Goal: Navigation & Orientation: Find specific page/section

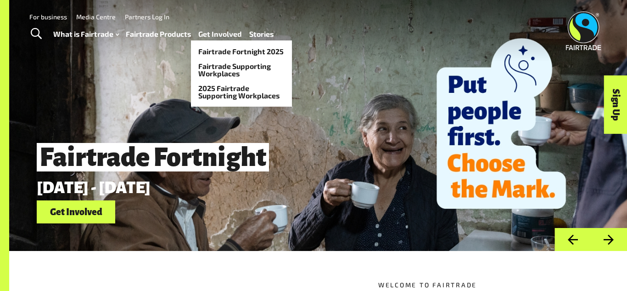
click at [225, 37] on link "Get Involved" at bounding box center [220, 34] width 44 height 13
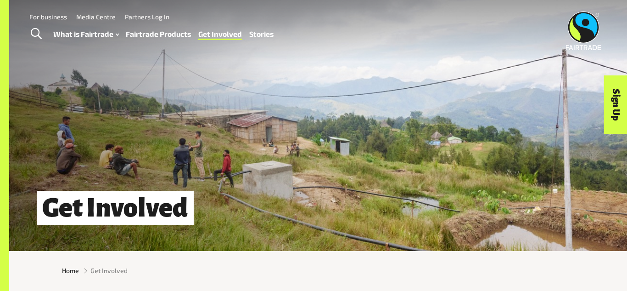
click at [230, 72] on link "Fairtrade Supporting Workplaces" at bounding box center [241, 77] width 101 height 22
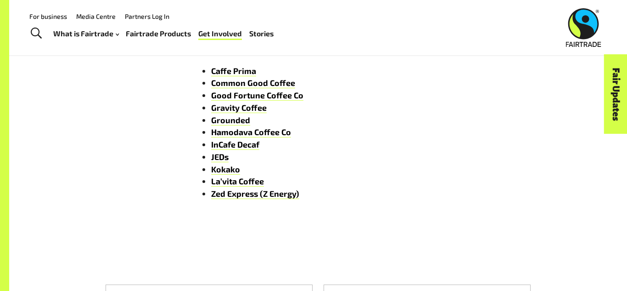
scroll to position [1436, 0]
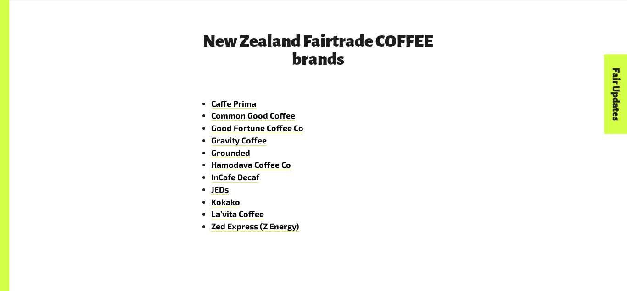
scroll to position [1451, 0]
